Goal: Transaction & Acquisition: Book appointment/travel/reservation

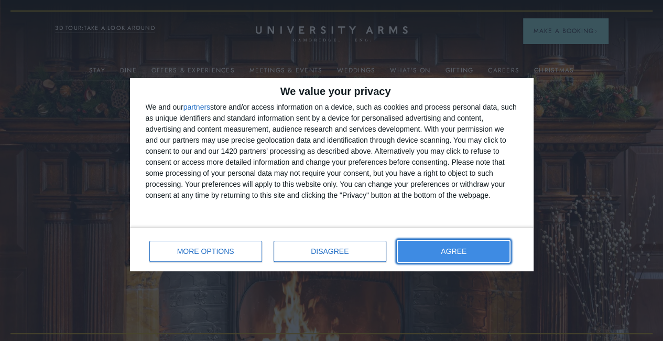
click at [484, 246] on button "AGREE" at bounding box center [454, 251] width 112 height 21
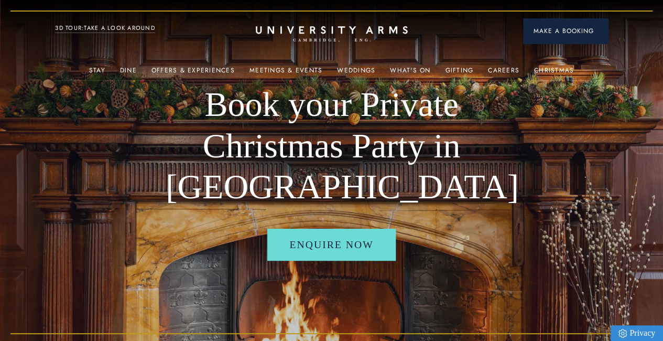
click at [563, 32] on span "Make a Booking" at bounding box center [566, 30] width 64 height 9
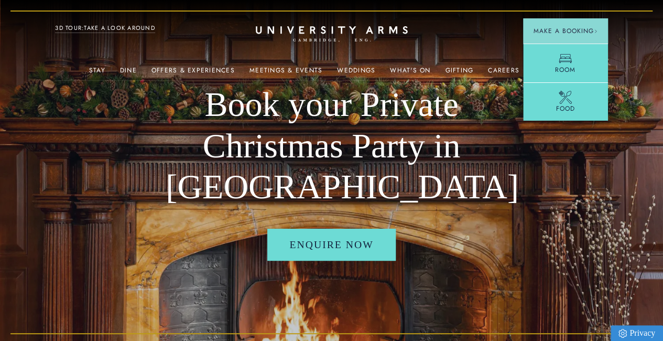
click at [497, 192] on h1 "Book your Private Christmas Party in [GEOGRAPHIC_DATA]" at bounding box center [332, 146] width 332 height 124
click at [207, 74] on link "Offers & Experiences" at bounding box center [192, 74] width 83 height 14
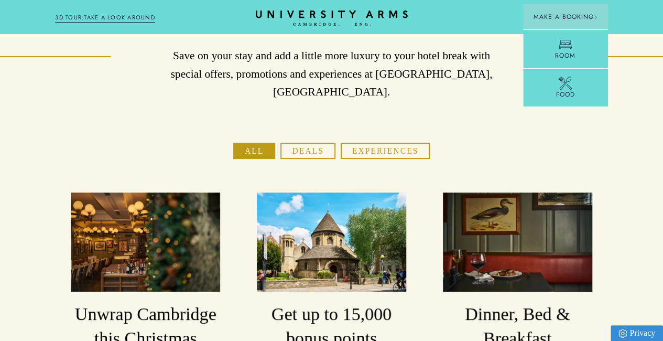
scroll to position [64, 0]
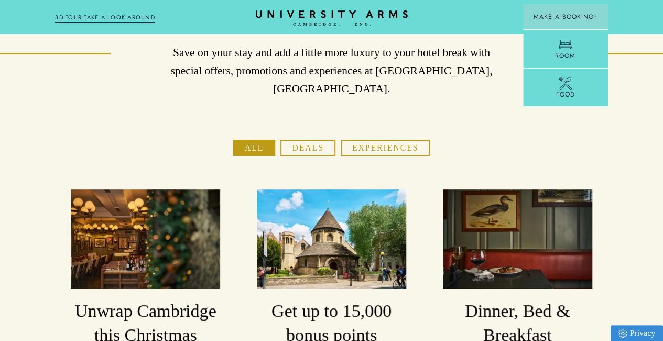
click at [413, 156] on button "Experiences" at bounding box center [385, 147] width 89 height 16
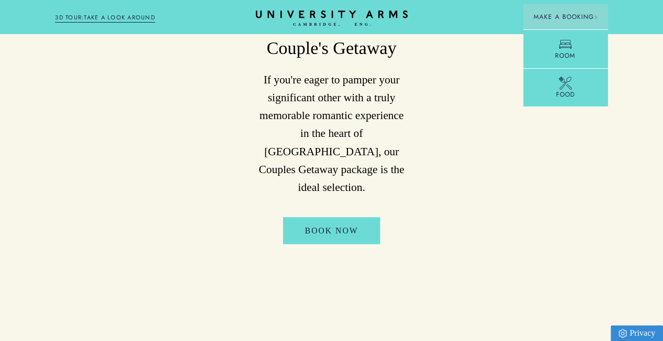
scroll to position [0, 0]
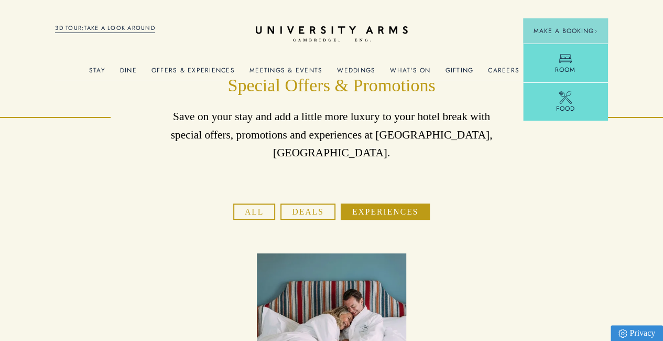
click at [290, 72] on link "Meetings & Events" at bounding box center [286, 74] width 73 height 14
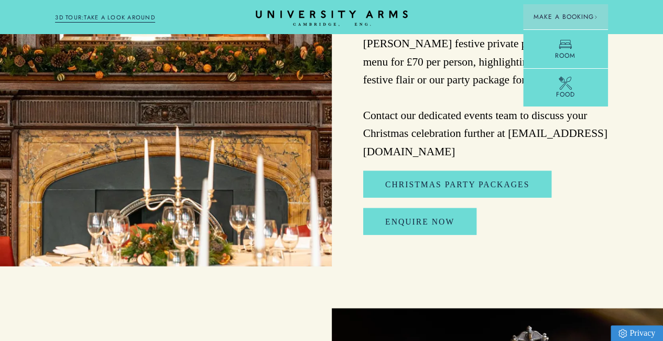
scroll to position [1125, 0]
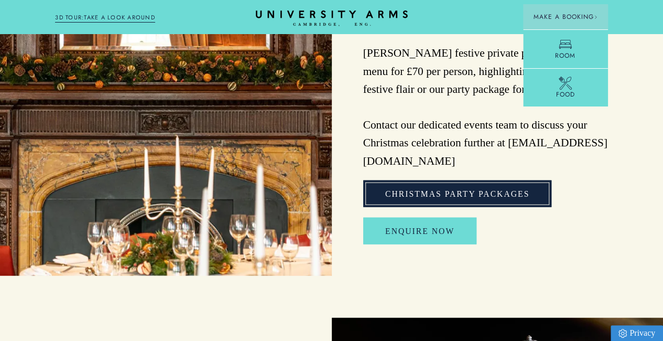
click at [476, 207] on link "Christmas Party Packages" at bounding box center [457, 193] width 188 height 27
